Goal: Find specific page/section: Find specific page/section

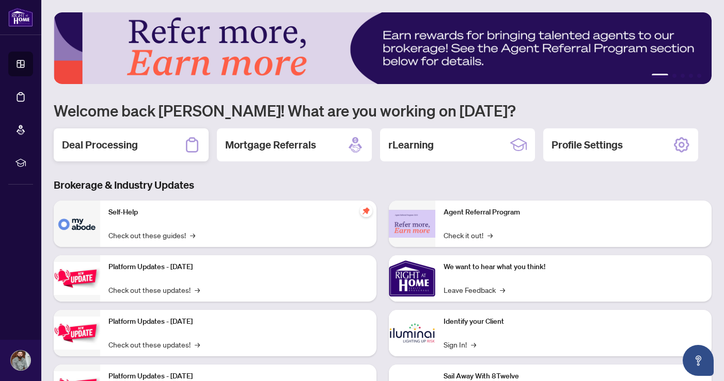
click at [134, 144] on h2 "Deal Processing" at bounding box center [100, 145] width 76 height 14
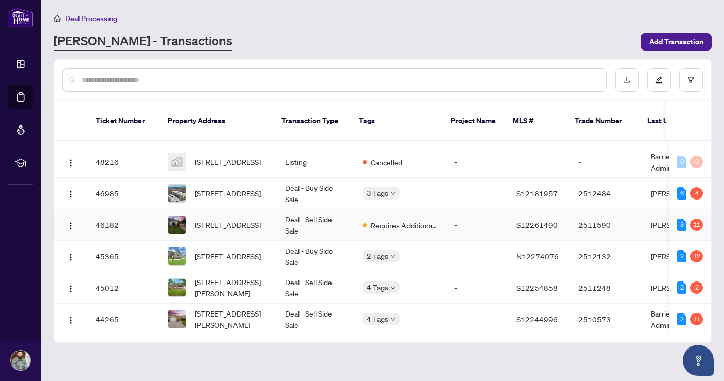
scroll to position [125, 0]
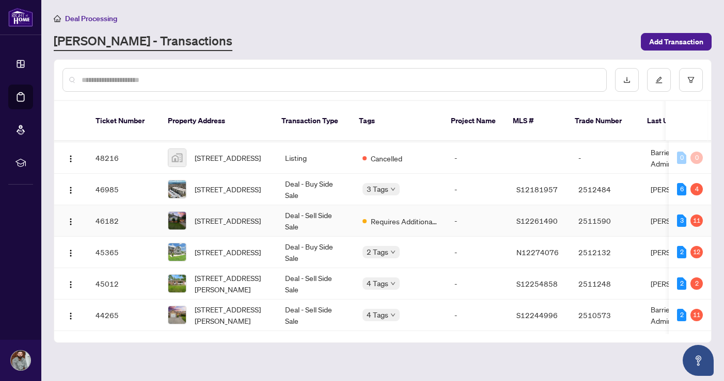
click at [234, 215] on span "[STREET_ADDRESS]" at bounding box center [228, 220] width 66 height 11
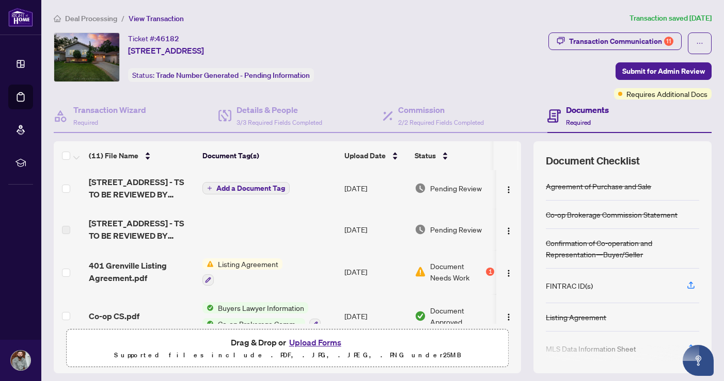
scroll to position [179, 0]
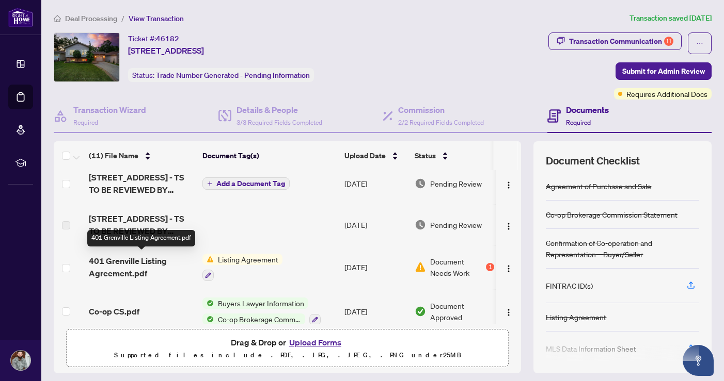
click at [132, 262] on span "401 Grenville Listing Agreement.pdf" at bounding box center [141, 267] width 105 height 25
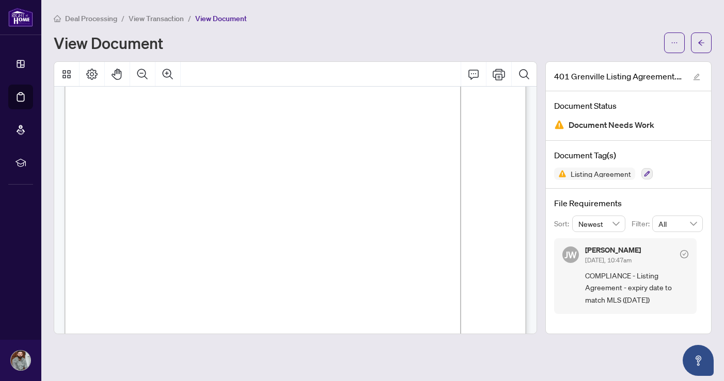
scroll to position [97, 0]
click at [496, 73] on icon "Print" at bounding box center [498, 74] width 12 height 11
click at [496, 81] on button "Print" at bounding box center [498, 74] width 25 height 25
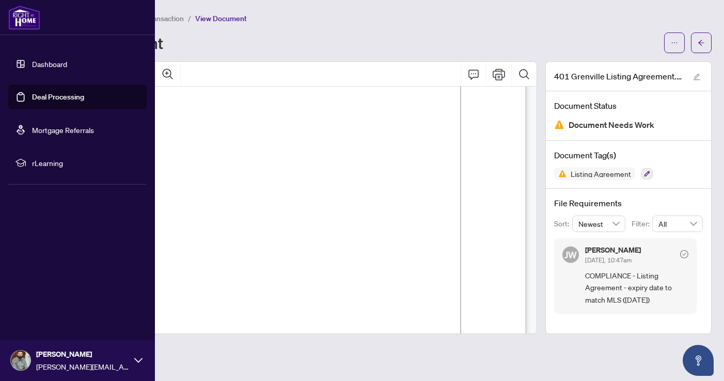
click at [21, 24] on img at bounding box center [24, 17] width 32 height 25
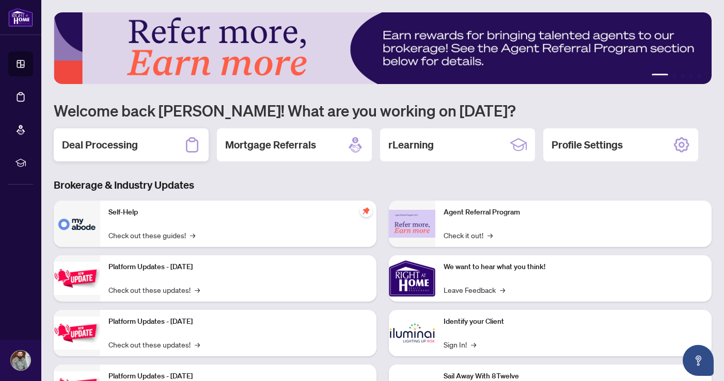
click at [184, 142] on icon at bounding box center [192, 145] width 17 height 17
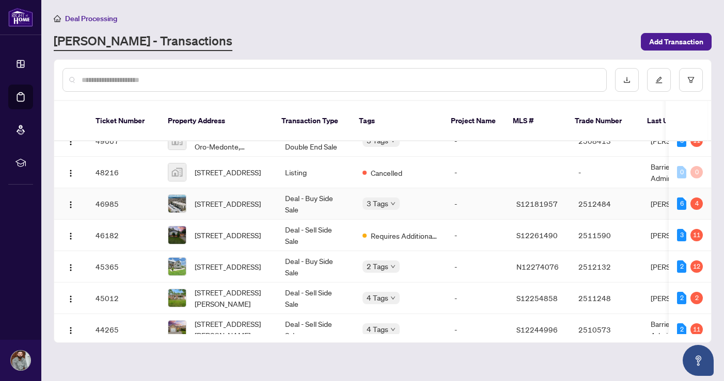
scroll to position [113, 0]
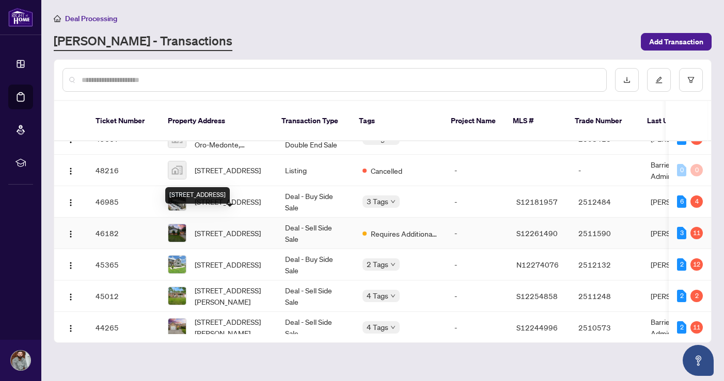
click at [241, 228] on span "[STREET_ADDRESS]" at bounding box center [228, 233] width 66 height 11
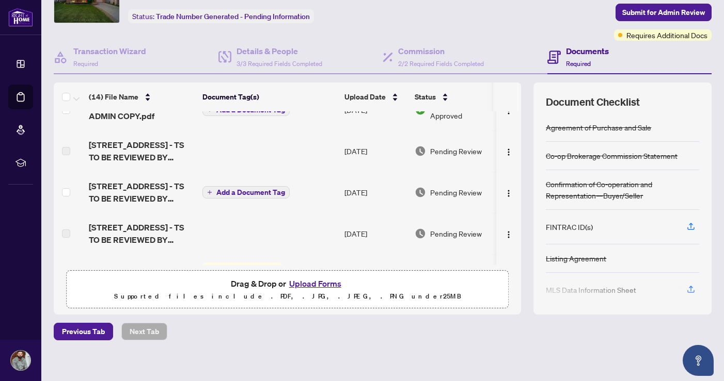
scroll to position [237, 0]
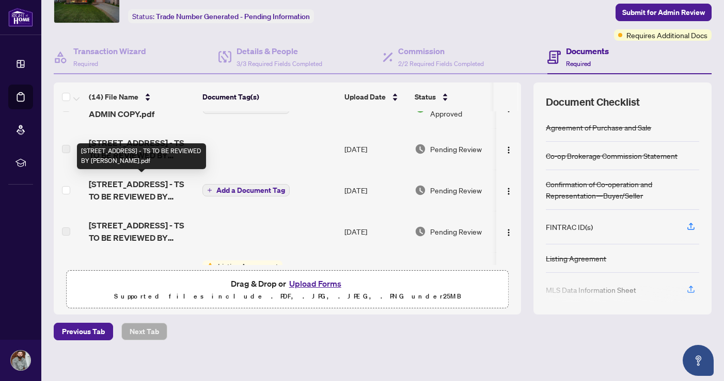
click at [139, 190] on span "[STREET_ADDRESS] - TS TO BE REVIEWED BY [PERSON_NAME].pdf" at bounding box center [141, 190] width 105 height 25
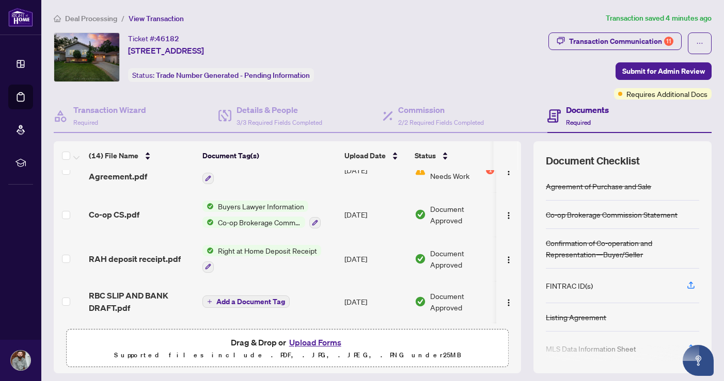
scroll to position [442, 0]
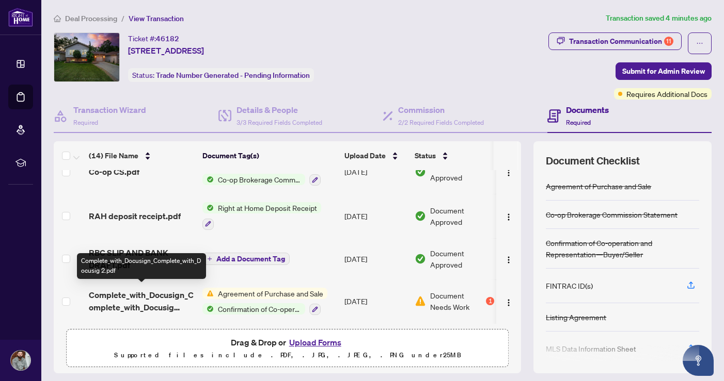
click at [162, 292] on span "Complete_with_Docusign_Complete_with_Docusig 2.pdf" at bounding box center [141, 301] width 105 height 25
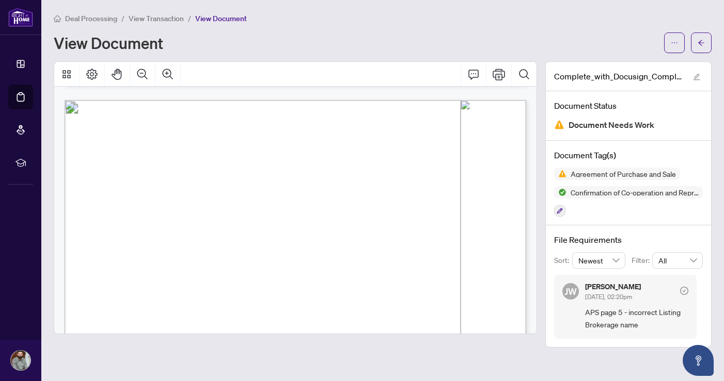
scroll to position [3057, 0]
